Goal: Task Accomplishment & Management: Complete application form

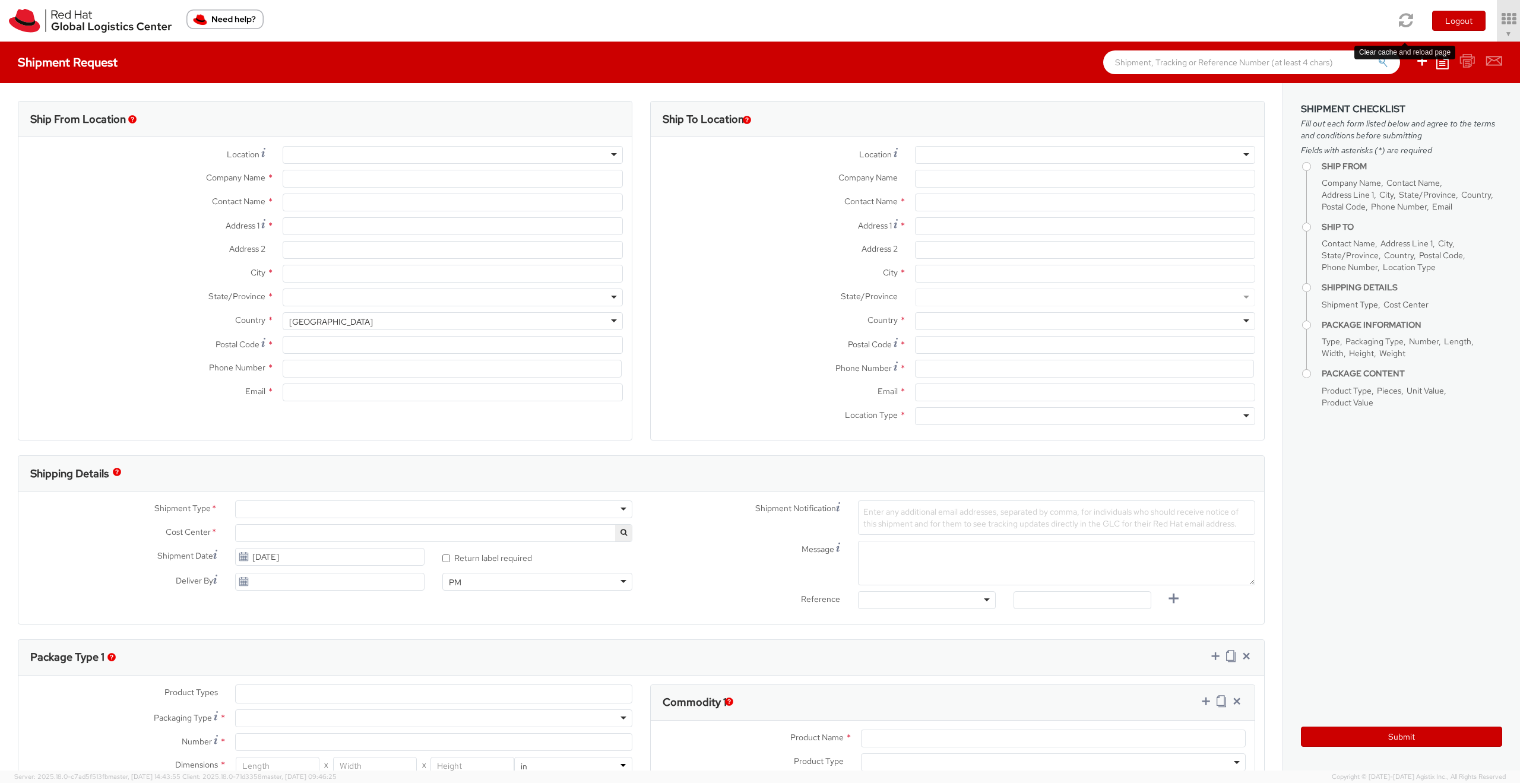
select select "467"
select select
type input "Red Hat"
type input "[PERSON_NAME]"
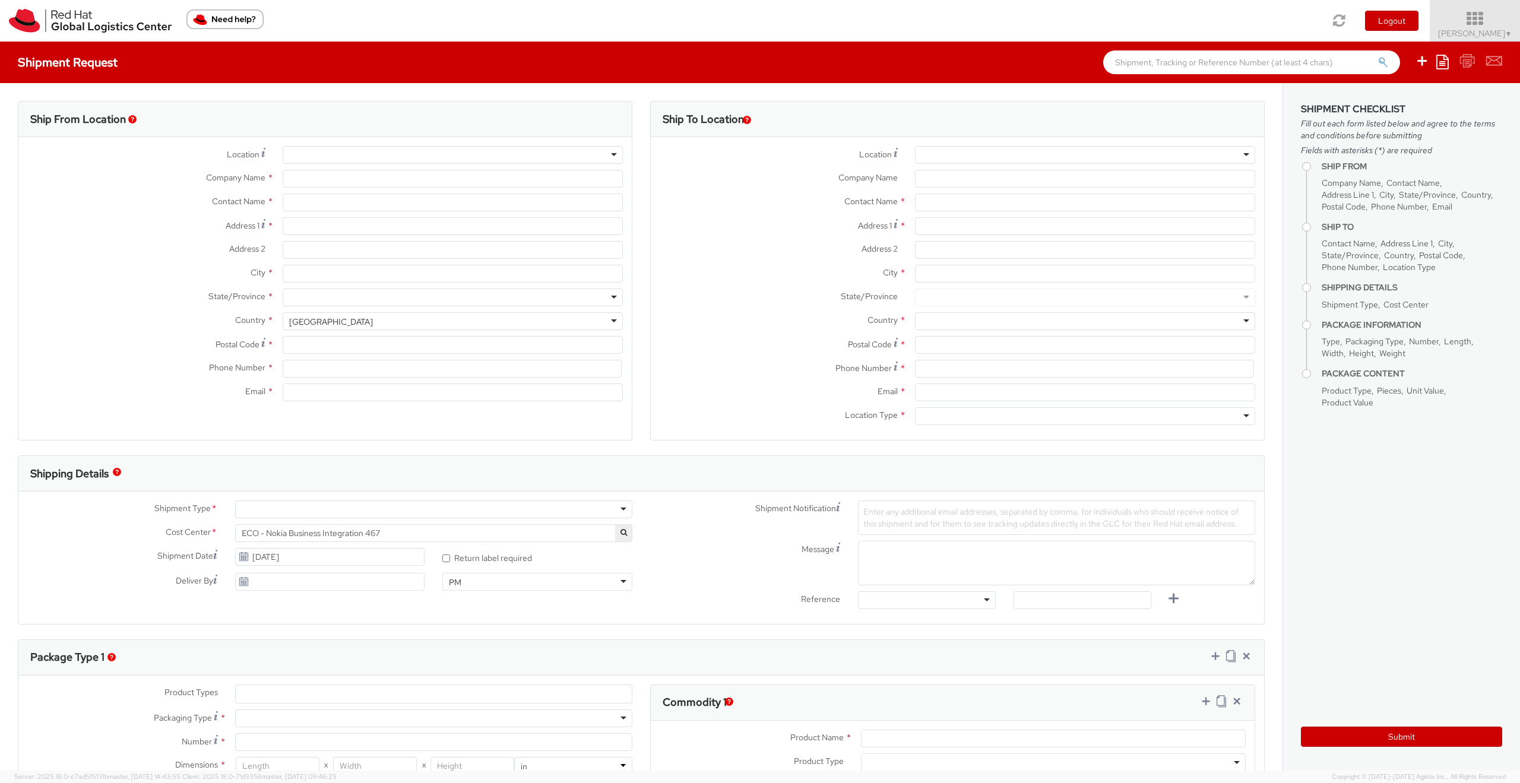
type input "4989205071200"
type input "[PERSON_NAME][EMAIL_ADDRESS][DOMAIN_NAME]"
click at [1440, 65] on icon at bounding box center [1442, 62] width 12 height 14
click at [1399, 99] on link "Create from template" at bounding box center [1396, 98] width 104 height 15
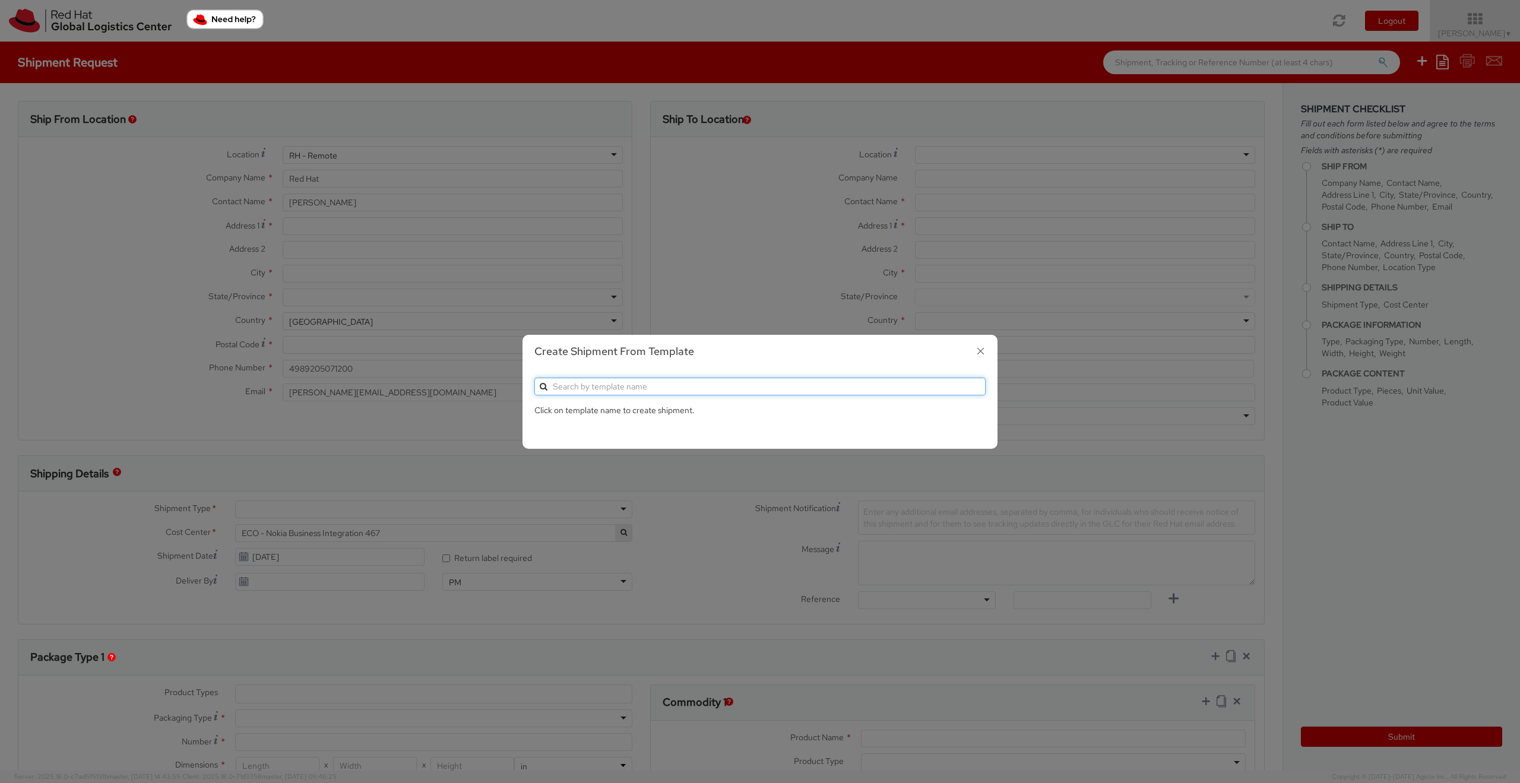
click at [655, 388] on input "text" at bounding box center [759, 387] width 451 height 18
type input "return"
click at [981, 353] on icon "button" at bounding box center [980, 351] width 17 height 17
